Goal: Check status

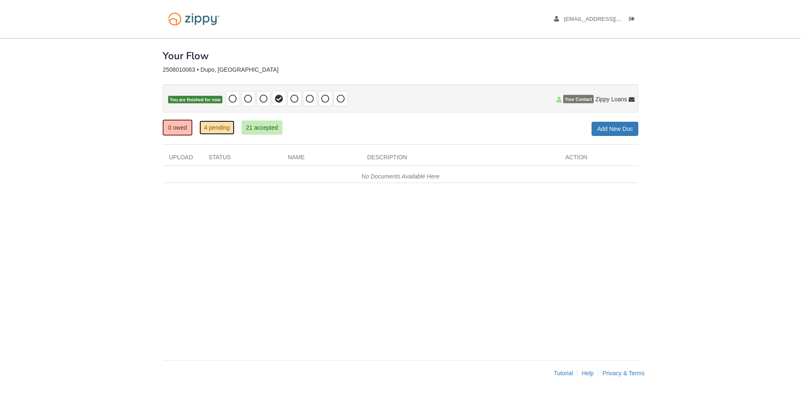
click at [216, 128] on link "4 pending" at bounding box center [216, 128] width 35 height 14
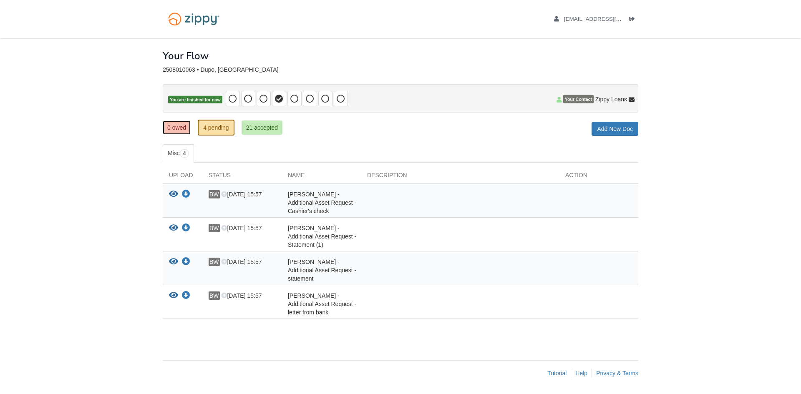
click at [183, 125] on link "0 owed" at bounding box center [177, 128] width 28 height 14
